Goal: Transaction & Acquisition: Purchase product/service

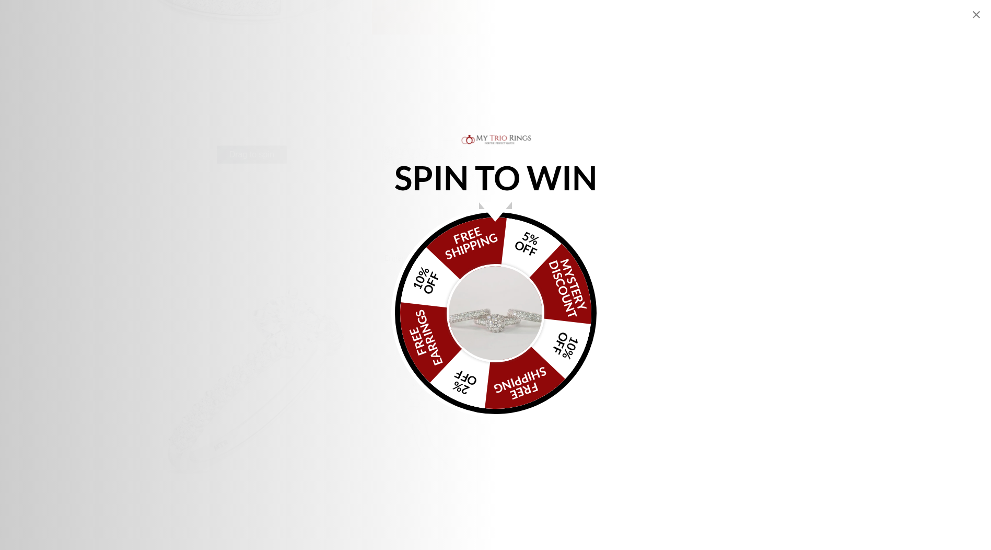
scroll to position [418, 0]
click at [594, 271] on div "FREE SHIPPING 5% OFF Mystery Discount 10% OFF FREE SHIPPING 2% OFF FREE EARRING…" at bounding box center [495, 313] width 209 height 209
click at [977, 16] on icon "Close popup" at bounding box center [977, 14] width 13 height 13
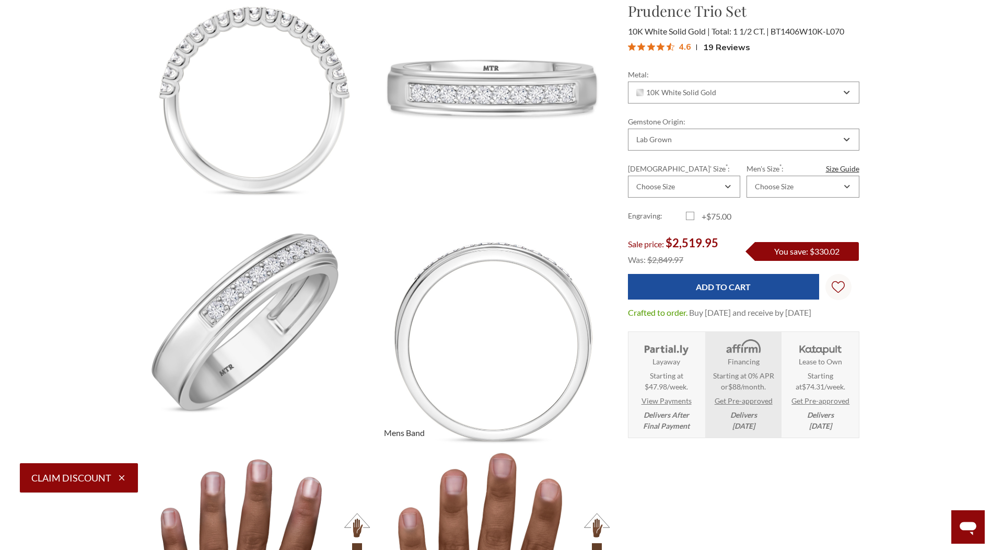
scroll to position [1254, 0]
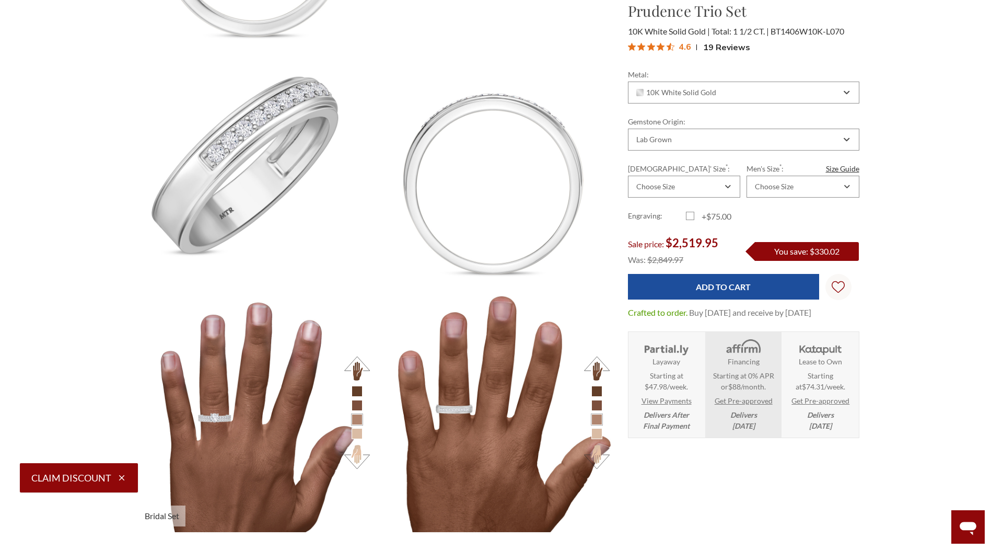
click at [358, 436] on li at bounding box center [357, 433] width 11 height 11
click at [358, 433] on li at bounding box center [357, 433] width 11 height 11
click at [361, 455] on button at bounding box center [357, 456] width 29 height 29
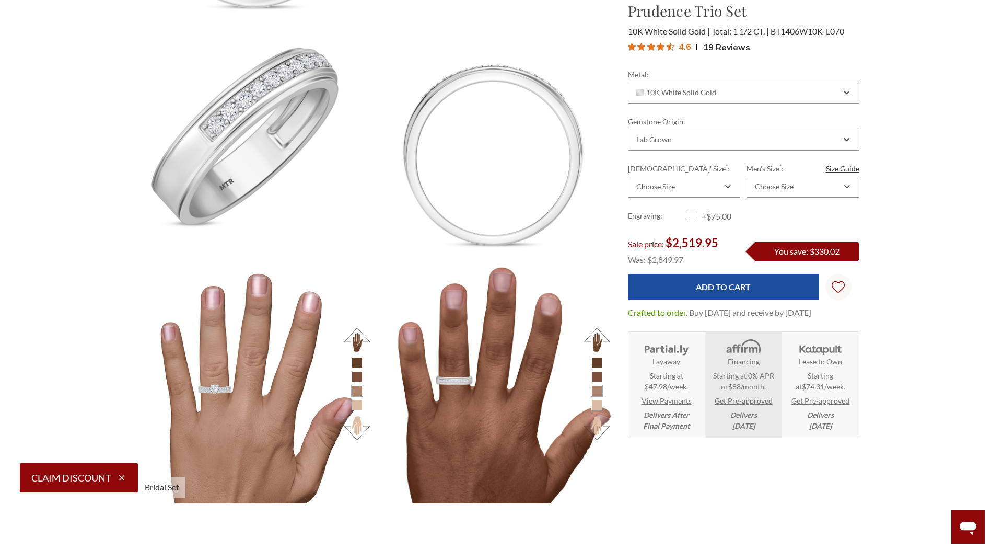
scroll to position [1307, 0]
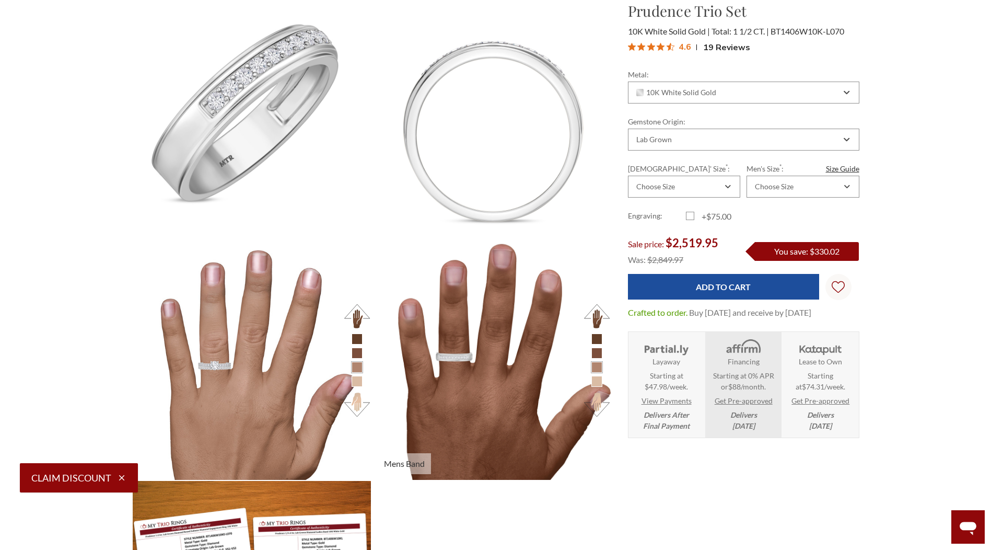
click at [596, 383] on li at bounding box center [597, 381] width 11 height 11
click at [593, 381] on li at bounding box center [597, 381] width 11 height 11
click at [599, 402] on button at bounding box center [597, 404] width 29 height 29
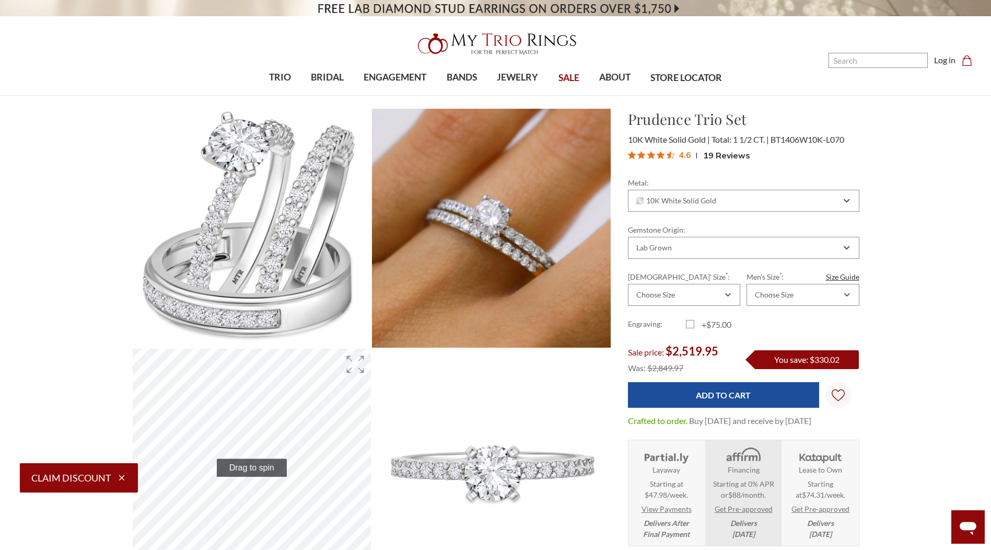
scroll to position [0, 0]
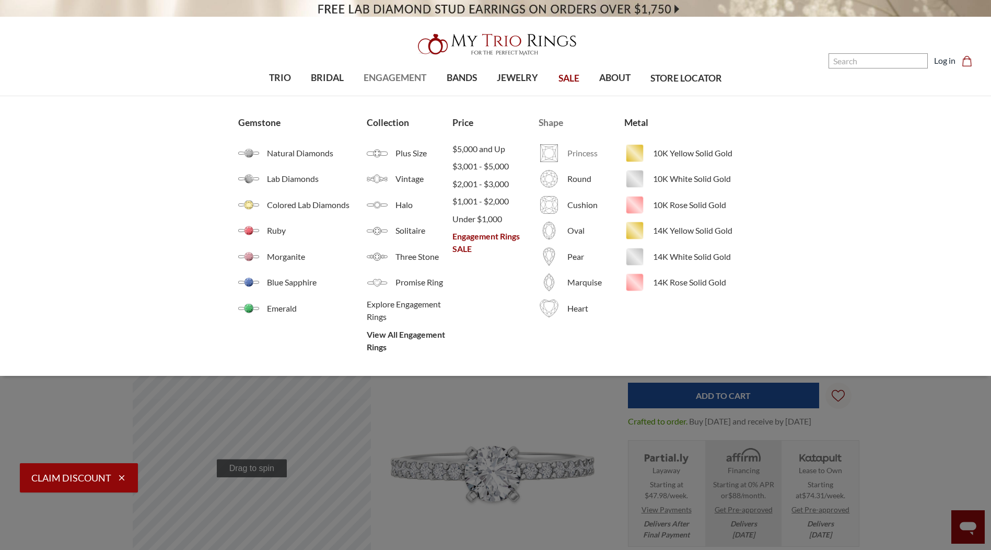
click at [579, 157] on span "Princess" at bounding box center [596, 153] width 57 height 13
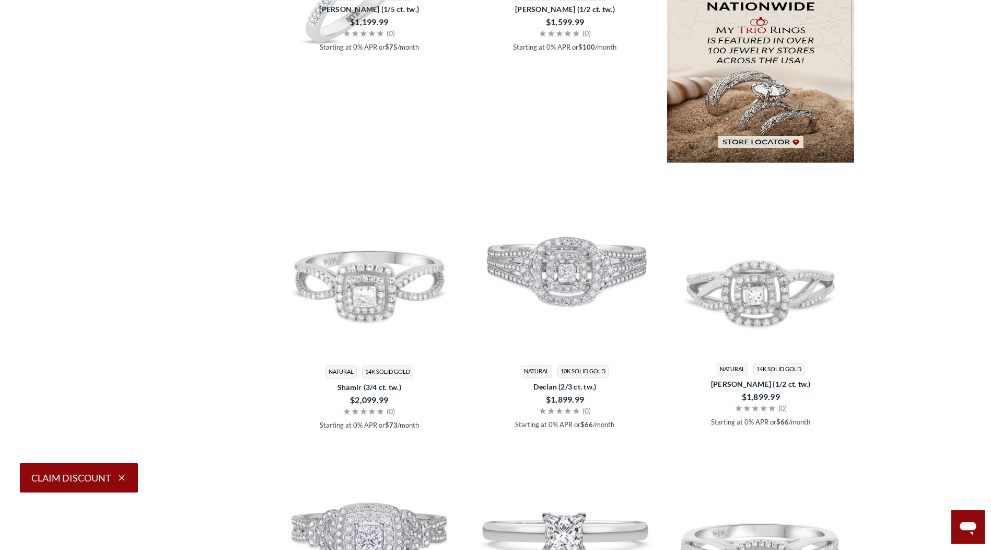
scroll to position [2038, 0]
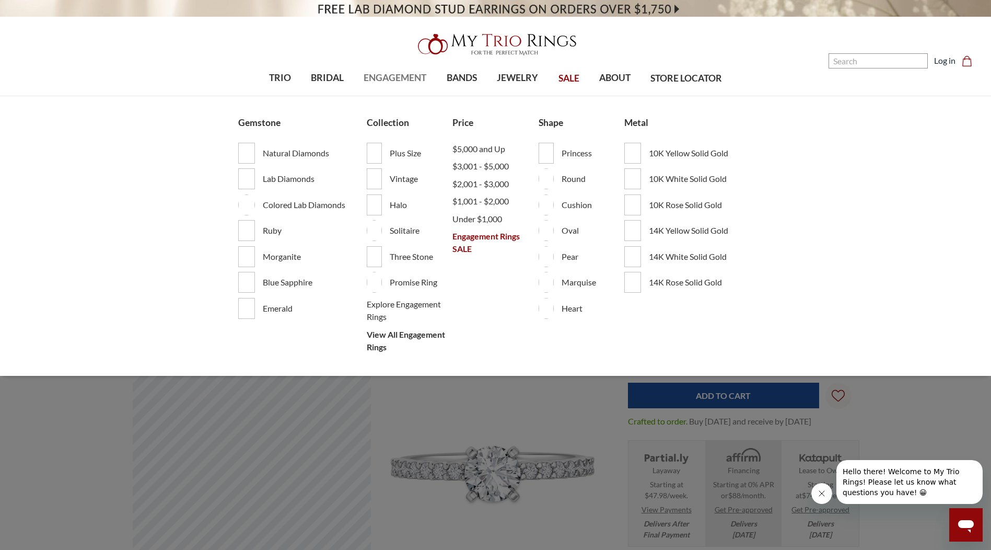
click at [404, 78] on span "ENGAGEMENT" at bounding box center [395, 78] width 63 height 14
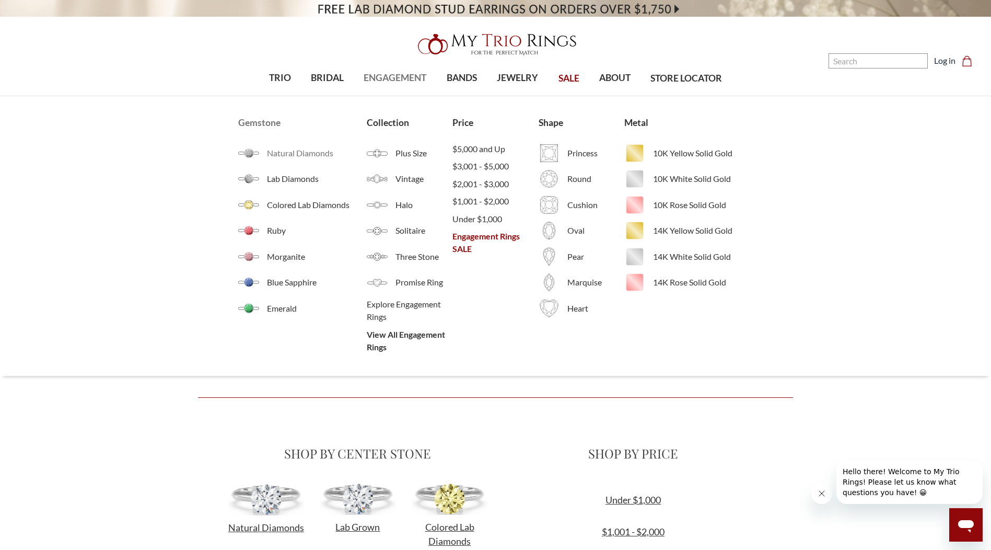
click at [281, 156] on span "Natural Diamonds" at bounding box center [317, 153] width 100 height 13
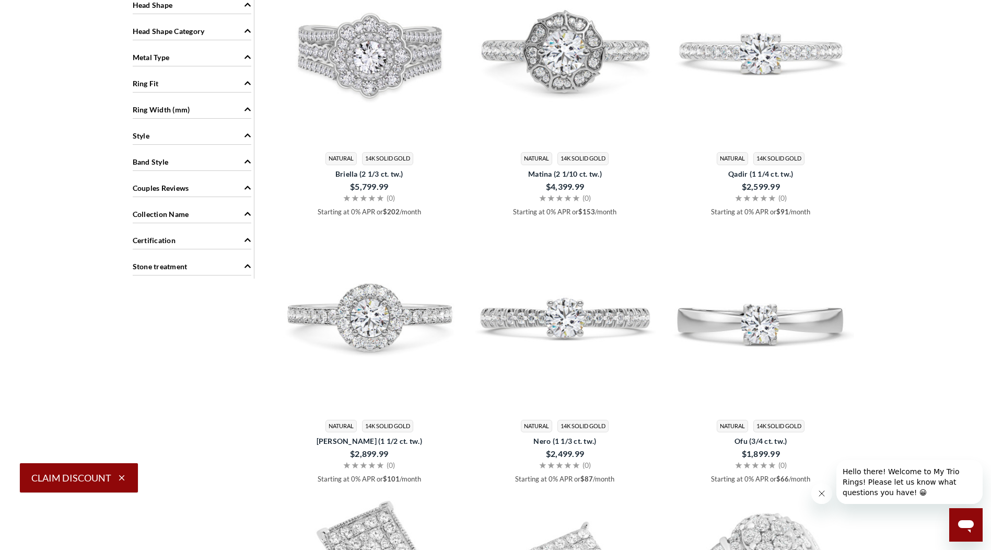
scroll to position [627, 0]
